Goal: Information Seeking & Learning: Learn about a topic

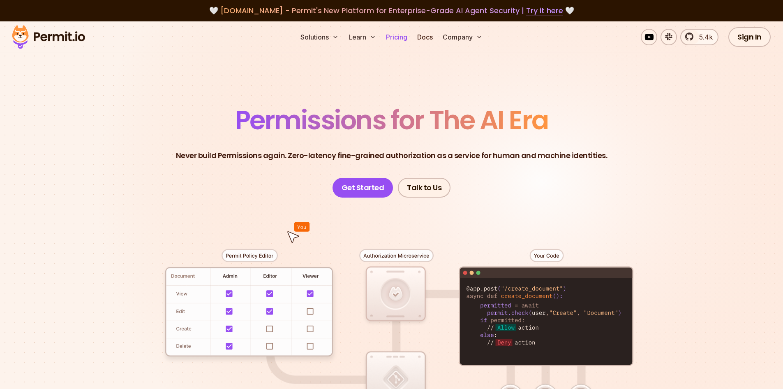
click at [393, 33] on link "Pricing" at bounding box center [397, 37] width 28 height 16
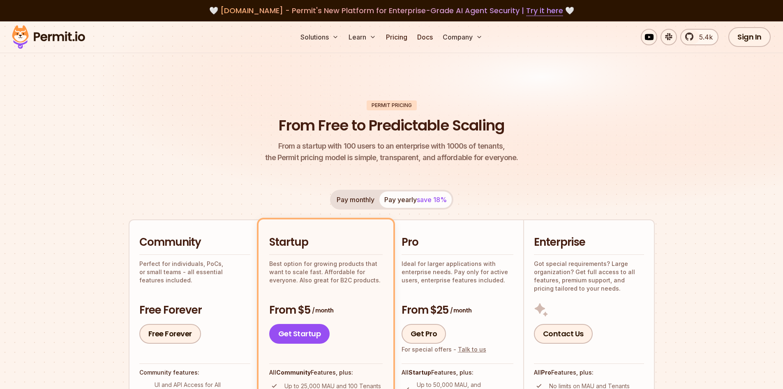
click at [48, 41] on img at bounding box center [48, 37] width 81 height 28
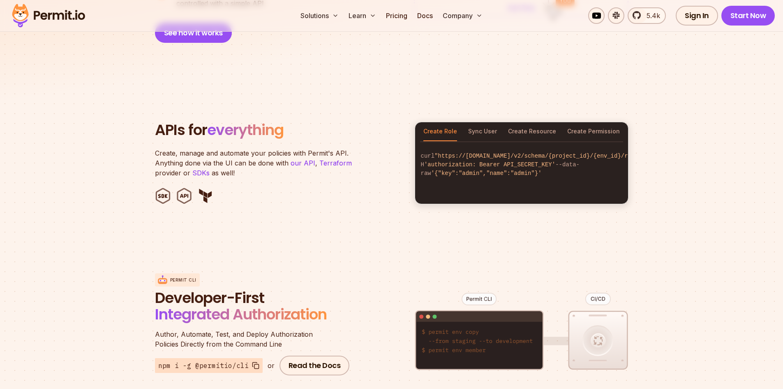
scroll to position [1069, 0]
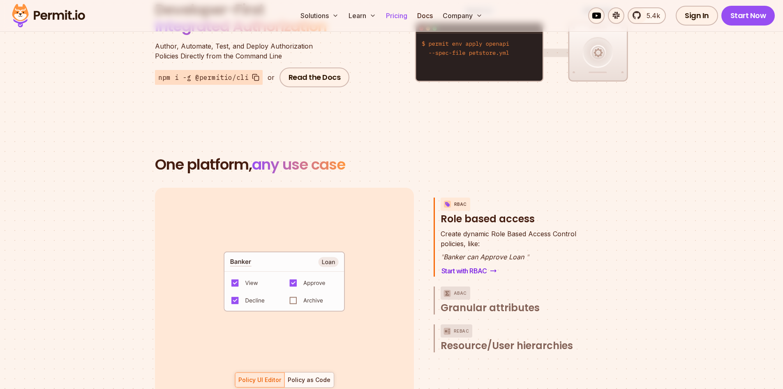
click at [404, 16] on link "Pricing" at bounding box center [397, 15] width 28 height 16
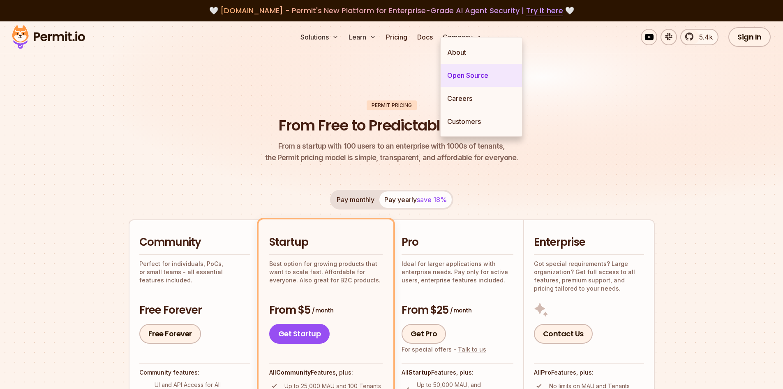
scroll to position [41, 0]
